Goal: Information Seeking & Learning: Understand process/instructions

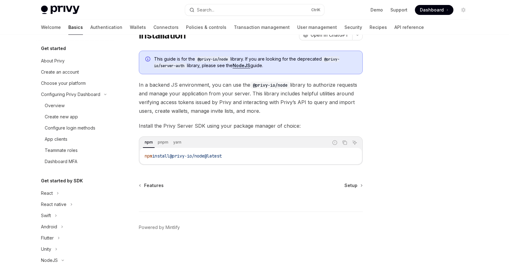
scroll to position [112, 0]
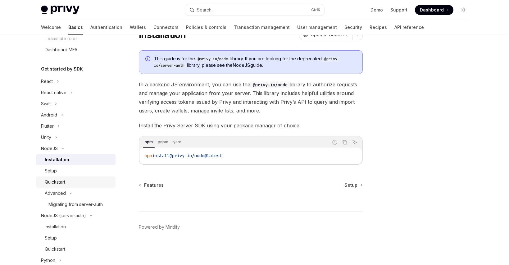
click at [76, 181] on div "Quickstart" at bounding box center [78, 181] width 67 height 7
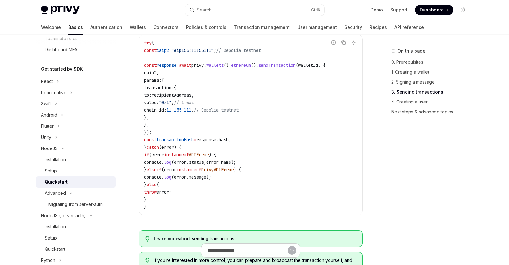
scroll to position [847, 0]
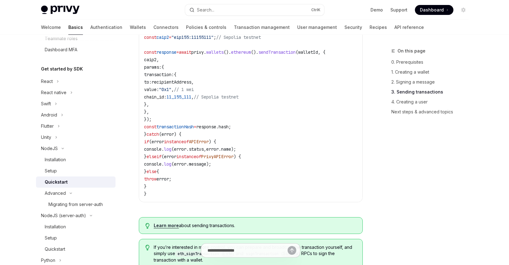
drag, startPoint x: 234, startPoint y: 205, endPoint x: 286, endPoint y: 206, distance: 52.1
click at [286, 202] on div "try { const caip2 = "eip155:11155111" ; // Sepolia testnet const response = awa…" at bounding box center [250, 112] width 223 height 180
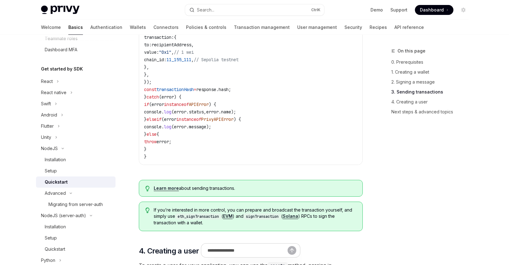
click at [168, 191] on link "Learn more" at bounding box center [166, 188] width 25 height 6
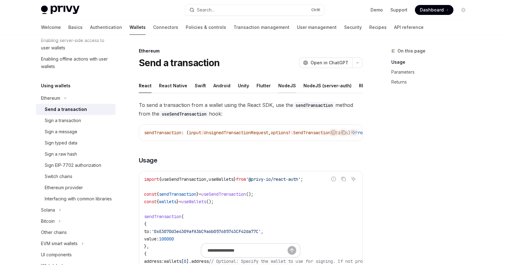
click at [278, 85] on div "NodeJS" at bounding box center [287, 85] width 18 height 15
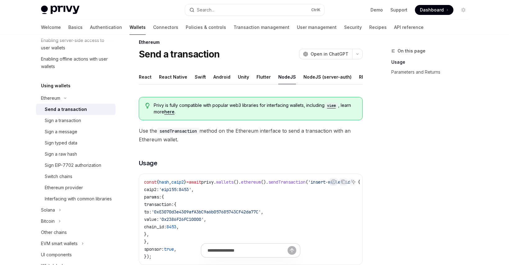
scroll to position [37, 0]
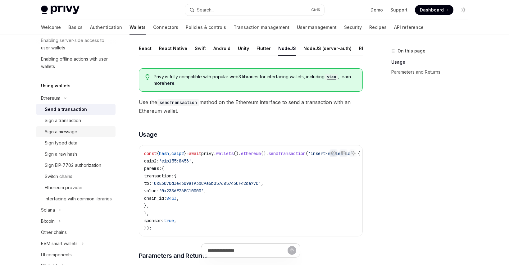
click at [69, 130] on div "Sign a message" at bounding box center [61, 131] width 33 height 7
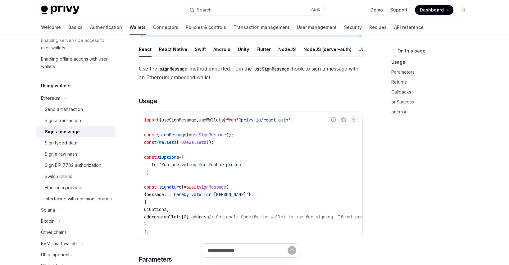
scroll to position [74, 0]
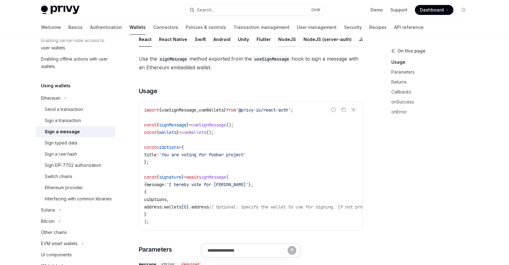
click at [283, 38] on div "NodeJS" at bounding box center [287, 39] width 18 height 15
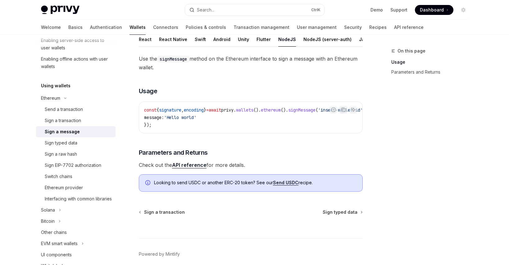
drag, startPoint x: 320, startPoint y: 133, endPoint x: 363, endPoint y: 133, distance: 43.7
click at [363, 133] on div "Ethereum Sign a message OpenAI Open in ChatGPT OpenAI Open in ChatGPT This meth…" at bounding box center [192, 132] width 343 height 319
drag, startPoint x: 295, startPoint y: 136, endPoint x: 356, endPoint y: 137, distance: 61.4
click at [356, 133] on div "const { signature , encoding } = await privy . wallets (). ethereum (). signMes…" at bounding box center [250, 117] width 223 height 31
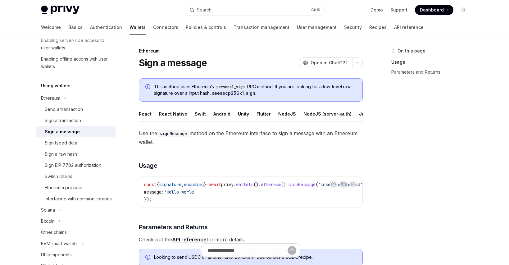
click at [140, 111] on div "React" at bounding box center [145, 113] width 13 height 15
type textarea "*"
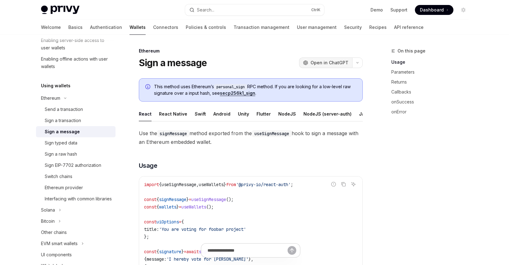
click at [333, 63] on span "Open in ChatGPT" at bounding box center [329, 63] width 38 height 6
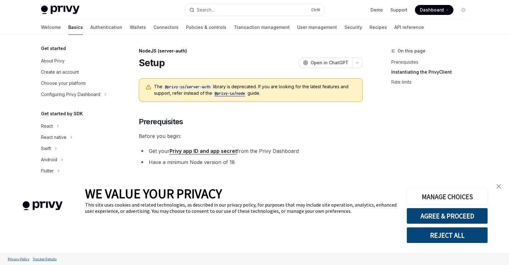
scroll to position [202, 0]
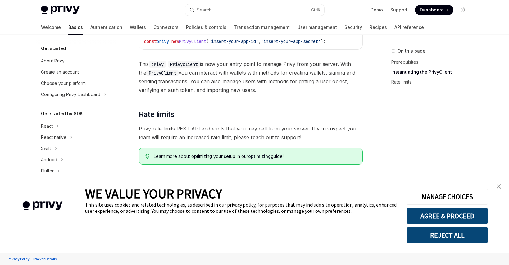
click at [494, 183] on link "close banner" at bounding box center [498, 186] width 12 height 12
